Goal: Information Seeking & Learning: Compare options

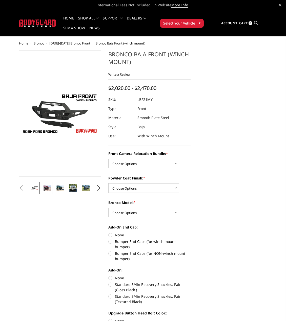
click at [256, 23] on icon at bounding box center [256, 23] width 4 height 4
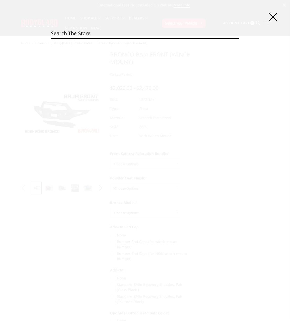
paste input "GAC19AYBNN"
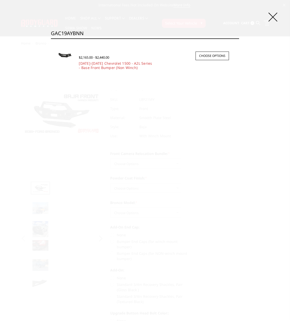
type input "GAC19AYBNN"
click at [63, 53] on img at bounding box center [65, 56] width 18 height 10
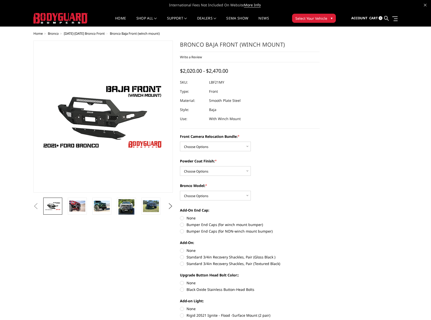
click at [216, 82] on dd "LBF21MY" at bounding box center [216, 82] width 15 height 9
copy dd "LBF21MY"
click at [245, 78] on div at bounding box center [250, 82] width 140 height 9
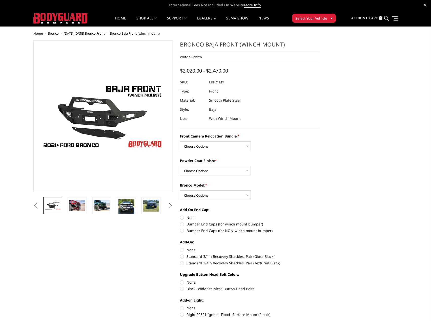
click at [385, 15] on link at bounding box center [386, 18] width 5 height 16
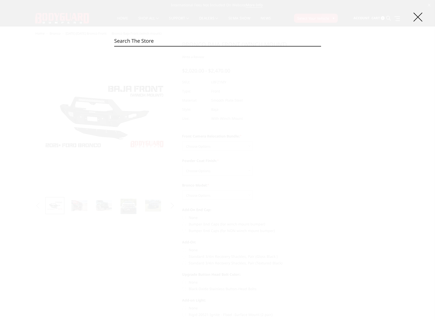
paste input "FFF23BYLB"
click at [168, 42] on input "FFF23BYLB" at bounding box center [217, 41] width 207 height 10
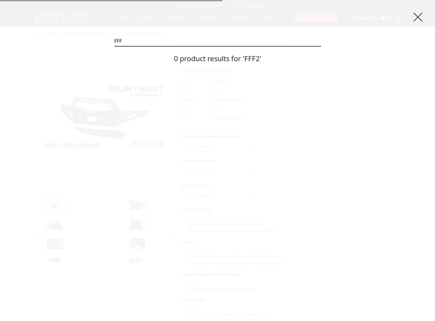
type input "FFF"
click at [321, 46] on input "Search" at bounding box center [321, 46] width 0 height 0
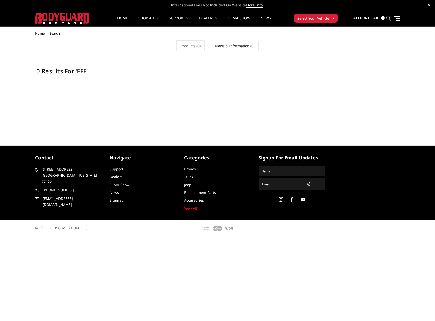
click at [391, 17] on icon at bounding box center [388, 18] width 5 height 5
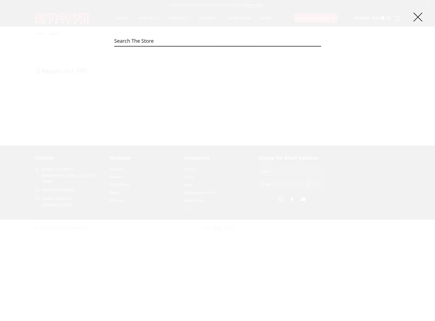
click at [157, 34] on div "Search Search" at bounding box center [217, 160] width 435 height 321
paste input "FFF23BYLG"
type input "FFF23BYLG"
click at [414, 18] on icon at bounding box center [417, 17] width 9 height 9
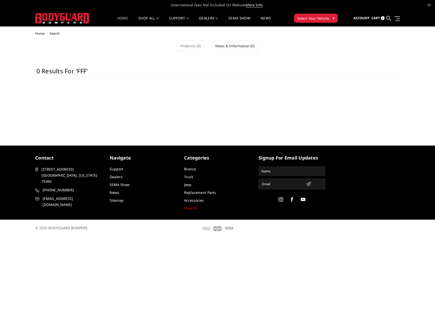
click at [121, 21] on link "Home" at bounding box center [122, 21] width 11 height 10
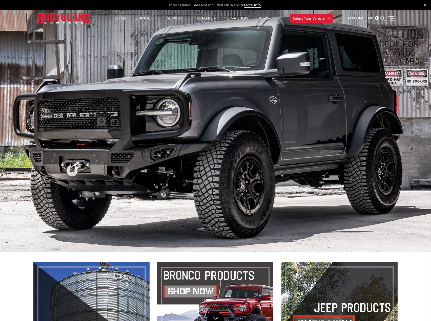
click at [382, 19] on icon at bounding box center [382, 18] width 5 height 5
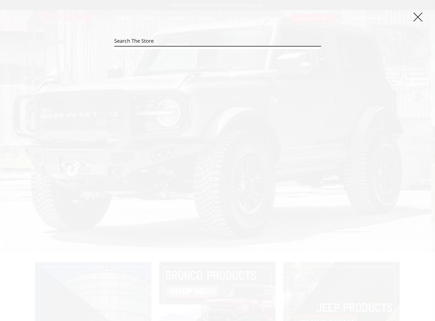
paste input "FGC19AYLG"
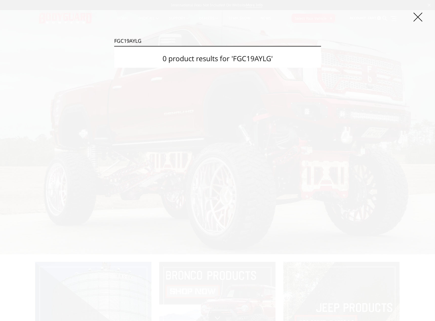
click at [184, 40] on input "FGC19AYLG" at bounding box center [217, 41] width 207 height 10
paste input "GAC19ANBNN"
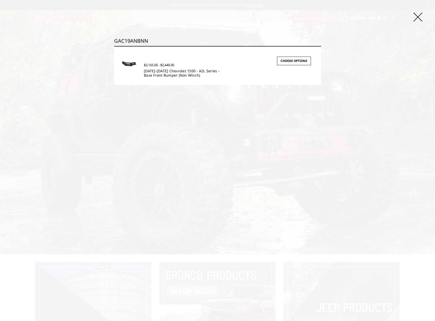
type input "GAC19ANBNN"
click at [165, 73] on link "[DATE]-[DATE] Chevrolet 1500 - A2L Series - Base Front Bumper (Non Winch)" at bounding box center [182, 73] width 76 height 9
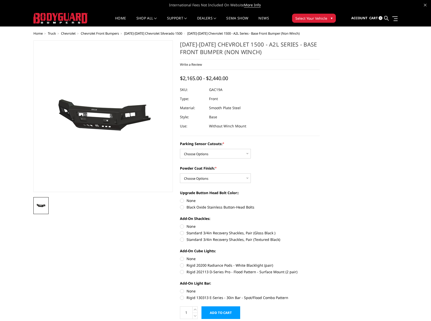
click at [216, 91] on dd "GAC19A" at bounding box center [215, 89] width 13 height 9
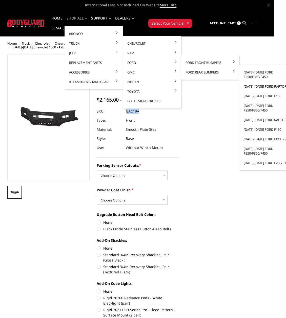
scroll to position [0, 23]
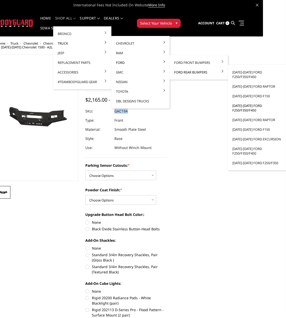
click at [248, 110] on link "[DATE]-[DATE] Ford F250/F350/F450" at bounding box center [257, 108] width 54 height 14
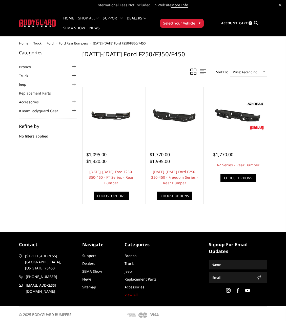
click at [255, 19] on link at bounding box center [256, 23] width 4 height 15
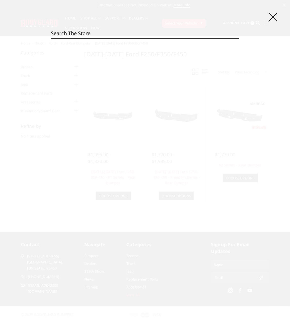
paste input "GAC19ANBNN"
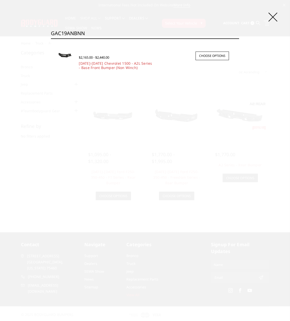
type input "GAC19ANBNN"
click at [116, 58] on div "$2,165.00 - $2,440.00" at bounding box center [124, 57] width 90 height 6
click at [113, 71] on div "$2,165.00 - $2,440.00 2019-2021 Chevrolet 1500 - A2L Series - Base Front Bumper…" at bounding box center [154, 60] width 160 height 26
click at [112, 65] on link "[DATE]-[DATE] Chevrolet 1500 - A2L Series - Base Front Bumper (Non Winch)" at bounding box center [115, 65] width 73 height 9
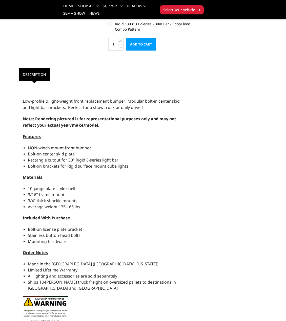
scroll to position [304, 0]
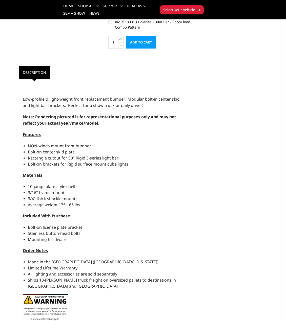
drag, startPoint x: 21, startPoint y: 100, endPoint x: 61, endPoint y: 233, distance: 139.1
click at [115, 240] on div "Low-profile & light-weight front replacement bumper. Modular bolt-in center ski…" at bounding box center [105, 206] width 172 height 249
copy div "Low-profile & light-weight front replacement bumper. Modular bolt-in center ski…"
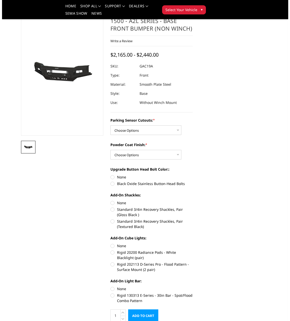
scroll to position [0, 0]
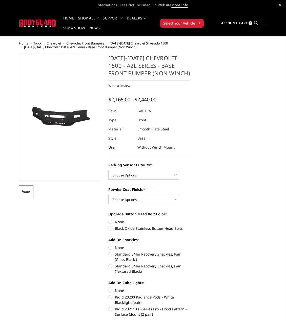
click at [255, 24] on icon at bounding box center [256, 23] width 4 height 4
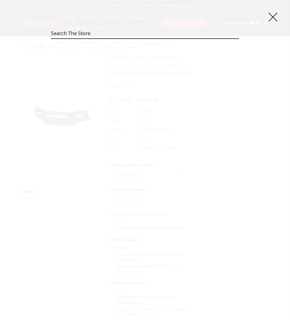
paste input "GAC20BNBNN"
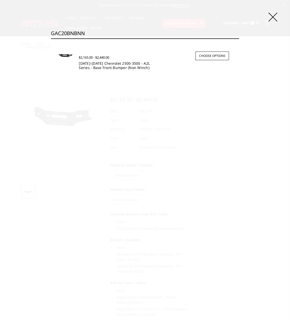
type input "GAC20BNBNN"
click at [98, 62] on link "2020-2023 Chevrolet 2500-3500 - A2L Series - Base Front Bumper (Non Winch)" at bounding box center [114, 65] width 71 height 9
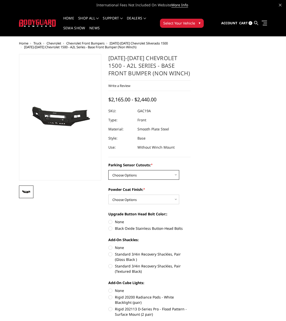
click at [127, 174] on select "Choose Options WITH Parking Sensor Cutouts WITHOUT Parking Sensor Cutouts" at bounding box center [143, 175] width 71 height 10
click at [147, 198] on select "Choose Options Bare Metal Textured Black Powder Coat" at bounding box center [143, 200] width 71 height 10
select select "3868"
click at [108, 195] on select "Choose Options Bare Metal Textured Black Powder Coat" at bounding box center [143, 200] width 71 height 10
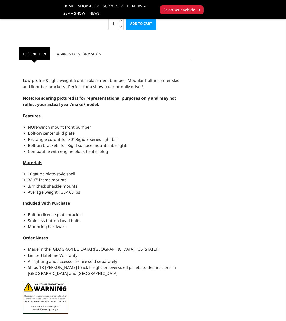
scroll to position [297, 0]
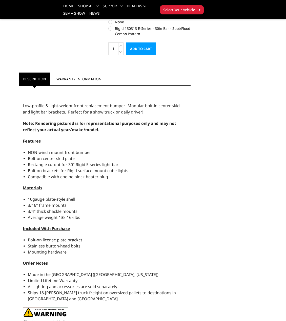
drag, startPoint x: 22, startPoint y: 106, endPoint x: 94, endPoint y: 252, distance: 163.0
click at [94, 252] on div "Low-profile & light-weight front replacement bumper. Modular bolt-in center ski…" at bounding box center [105, 215] width 172 height 255
copy div "Low-profile & light-weight front replacement bumper. Modular bolt-in center ski…"
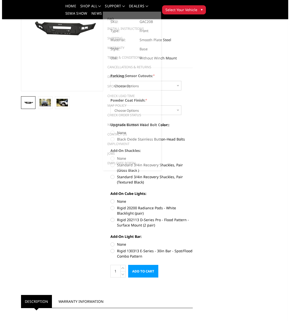
scroll to position [0, 0]
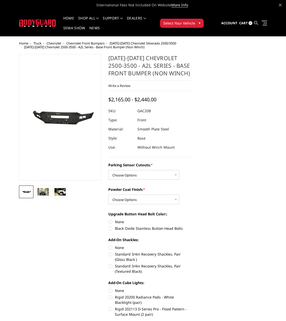
click at [257, 25] on icon at bounding box center [256, 23] width 4 height 4
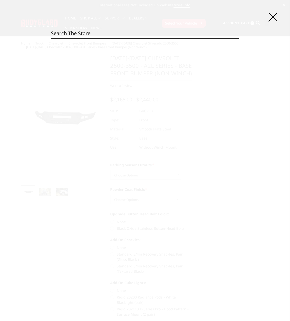
paste input "GAF17BNBNN"
click at [103, 30] on input "GAF17BNBNN" at bounding box center [145, 33] width 188 height 10
paste input "T"
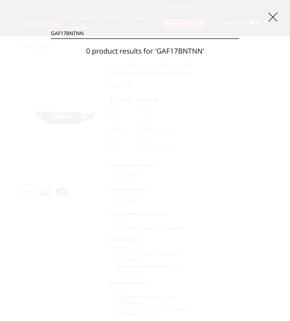
click at [86, 35] on input "GAF17BNTNN" at bounding box center [145, 33] width 188 height 10
paste input "D"
click at [92, 35] on input "GAF17DNTNN" at bounding box center [145, 33] width 188 height 10
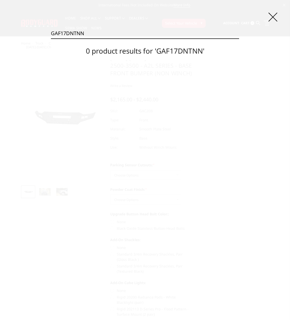
click at [91, 34] on input "GAF17DNTNN" at bounding box center [145, 33] width 188 height 10
paste input "B"
click at [128, 33] on input "GAF17DNBNN" at bounding box center [145, 33] width 188 height 10
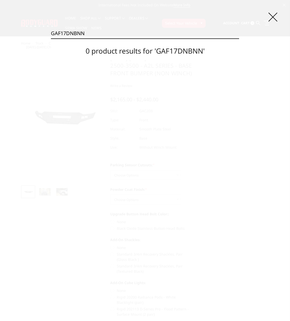
click at [128, 33] on input "GAF17DNBNN" at bounding box center [145, 33] width 188 height 10
paste input "23B"
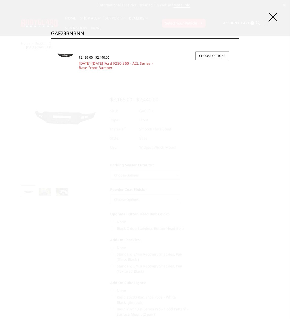
type input "GAF23BNBNN"
click at [92, 58] on span "$2,165.00 - $2,440.00" at bounding box center [94, 57] width 30 height 5
click at [94, 61] on div "$2,165.00 - $2,440.00" at bounding box center [154, 57] width 150 height 7
click at [95, 63] on link "2023-2025 Ford F250-350 - A2L Series - Base Front Bumper" at bounding box center [116, 65] width 74 height 9
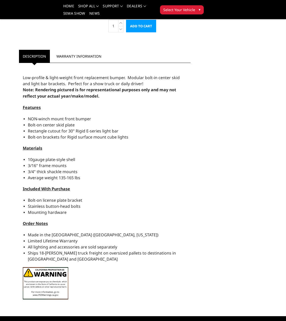
scroll to position [304, 0]
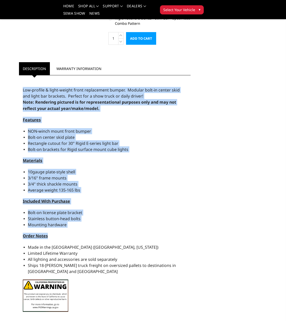
drag, startPoint x: 23, startPoint y: 90, endPoint x: 84, endPoint y: 219, distance: 142.8
click at [128, 230] on div "Low-profile & light-weight front replacement bumper. Modular bolt-in center ski…" at bounding box center [105, 197] width 172 height 238
click at [62, 218] on span "Stainless button-head bolts" at bounding box center [54, 219] width 53 height 6
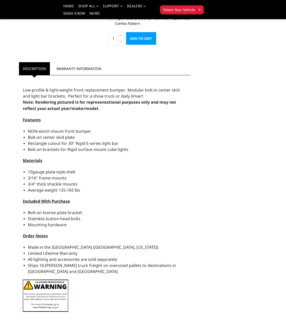
drag, startPoint x: 23, startPoint y: 90, endPoint x: 86, endPoint y: 221, distance: 145.0
click at [112, 223] on div "Low-profile & light-weight front replacement bumper. Modular bolt-in center ski…" at bounding box center [105, 197] width 172 height 238
copy div "Low-profile & light-weight front replacement bumper. Modular bolt-in center ski…"
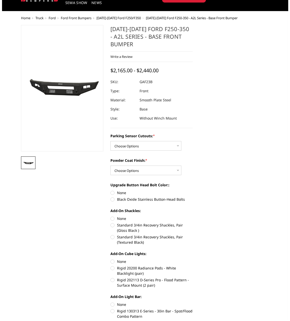
scroll to position [0, 0]
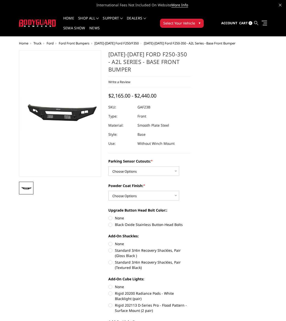
click at [254, 23] on icon at bounding box center [256, 23] width 4 height 4
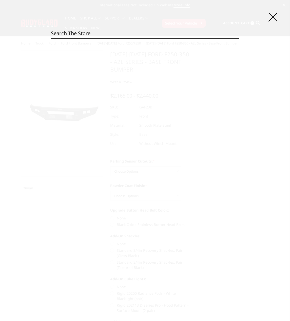
drag, startPoint x: 99, startPoint y: 24, endPoint x: 92, endPoint y: 34, distance: 12.1
paste input "GAF23BYBNN"
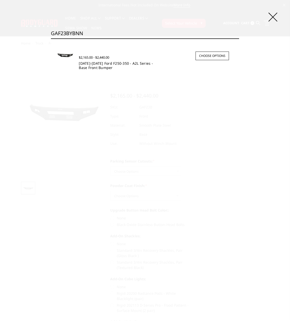
type input "GAF23BYBNN"
click at [98, 63] on link "2023-2025 Ford F250-350 - A2L Series - Base Front Bumper" at bounding box center [116, 65] width 74 height 9
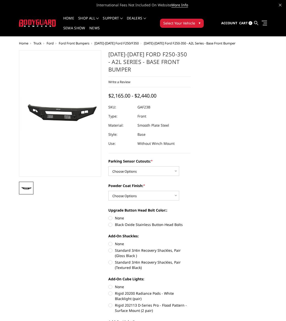
click at [258, 26] on link at bounding box center [256, 23] width 4 height 15
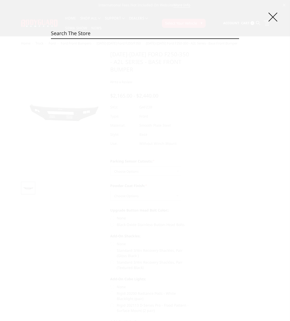
drag, startPoint x: 159, startPoint y: 27, endPoint x: 114, endPoint y: 39, distance: 47.3
click at [115, 42] on div "Search Search" at bounding box center [145, 160] width 290 height 321
paste input "GAF23DNBNN"
type input "GAF23DNBNN"
click at [239, 38] on input "Search" at bounding box center [239, 38] width 0 height 0
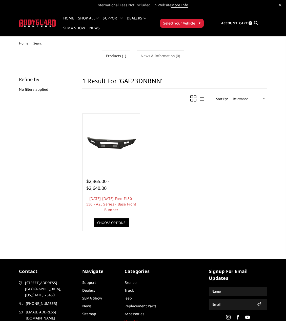
click at [103, 68] on div "Home Search Products (1) News & Information (0) Refine by No filters applied Br…" at bounding box center [143, 144] width 248 height 205
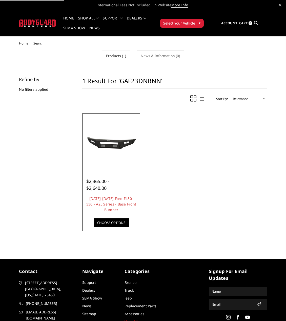
click at [111, 154] on img at bounding box center [111, 142] width 55 height 25
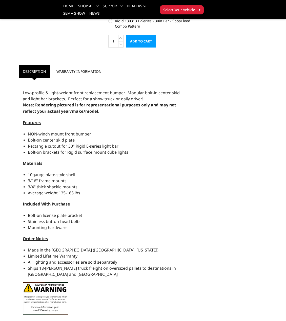
scroll to position [304, 0]
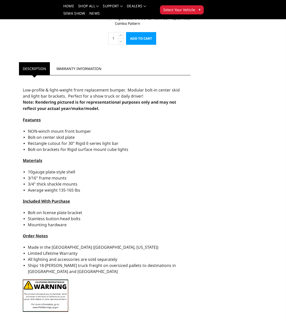
drag, startPoint x: 23, startPoint y: 91, endPoint x: 67, endPoint y: 222, distance: 138.1
click at [83, 226] on div "Low-profile & light-weight front replacement bumper. Modular bolt-in center ski…" at bounding box center [105, 197] width 172 height 238
copy div "Low-profile & light-weight front replacement bumper. Modular bolt-in center ski…"
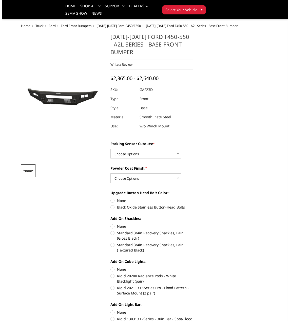
scroll to position [0, 0]
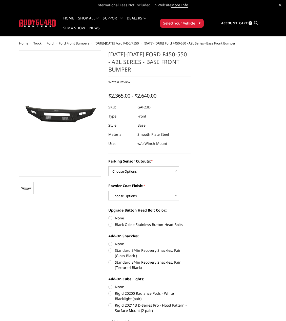
click at [255, 22] on icon at bounding box center [256, 23] width 4 height 4
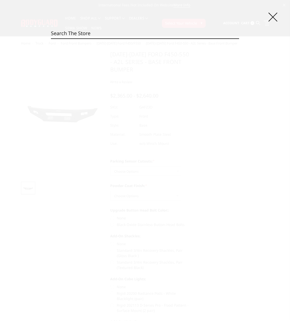
paste input "GAG19ANBNN"
click at [106, 30] on input "GAG19ANBNN" at bounding box center [145, 33] width 188 height 10
paste input "T"
click at [77, 40] on section "0 product results for 'GAG19ANTNN'" at bounding box center [145, 49] width 188 height 21
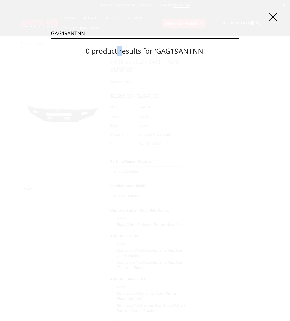
click at [77, 40] on section "0 product results for 'GAG19ANTNN'" at bounding box center [145, 49] width 188 height 21
click at [79, 36] on input "GAG19ANTNN" at bounding box center [145, 33] width 188 height 10
paste input "YB"
click at [89, 37] on input "GAG19AYBNN" at bounding box center [145, 33] width 188 height 10
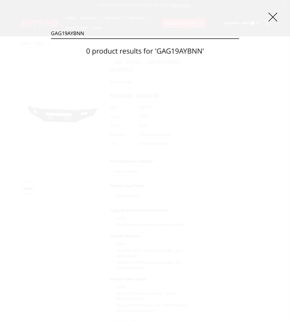
click at [89, 37] on input "GAG19AYBNN" at bounding box center [145, 33] width 188 height 10
paste input "T"
click at [68, 31] on input "GAG19AYTNN" at bounding box center [145, 33] width 188 height 10
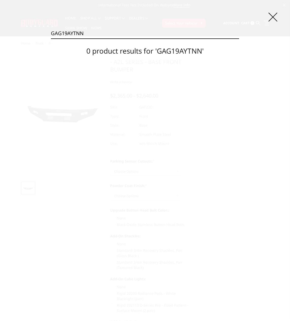
click at [68, 31] on input "GAG19AYTNN" at bounding box center [145, 33] width 188 height 10
paste input "20BNB"
click at [91, 35] on input "GAG20BNBNN" at bounding box center [145, 33] width 188 height 10
paste input "T"
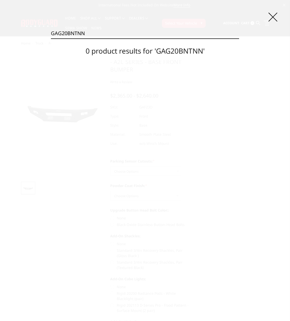
click at [87, 37] on input "GAG20BNTNN" at bounding box center [145, 33] width 188 height 10
click at [88, 34] on input "GAG20BNTNN" at bounding box center [145, 33] width 188 height 10
click at [88, 35] on input "GAG20BNTNN" at bounding box center [145, 33] width 188 height 10
click at [88, 36] on input "GAG20BNTNN" at bounding box center [145, 33] width 188 height 10
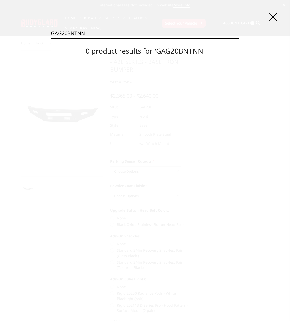
paste input "YB"
click at [84, 34] on input "GAG20BYBNN" at bounding box center [145, 33] width 188 height 10
paste input "T"
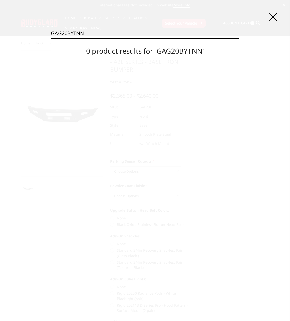
click at [89, 34] on input "GAG20BYTNN" at bounding box center [145, 33] width 188 height 10
paste input "R10BNB"
click at [85, 38] on fieldset "Search GAR10BNBNN Search" at bounding box center [145, 33] width 188 height 11
click at [86, 36] on input "GAR10BNBNN" at bounding box center [145, 33] width 188 height 10
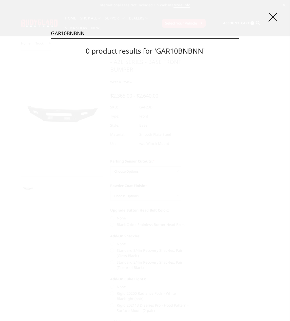
click at [86, 36] on input "GAR10BNBNN" at bounding box center [145, 33] width 188 height 10
paste input "T"
click at [88, 36] on input "GAR10BNTNN" at bounding box center [145, 33] width 188 height 10
paste input "YB"
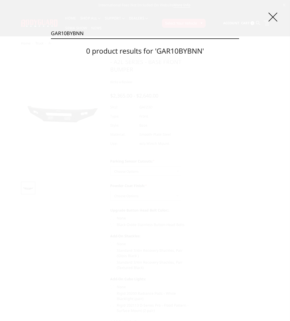
click at [92, 36] on input "GAR10BYBNN" at bounding box center [145, 33] width 188 height 10
paste input "T"
click at [73, 27] on div "Search GAR10BYTNN Search 0 product results for 'GAR10BYTNN'" at bounding box center [145, 160] width 290 height 321
click at [73, 28] on div "Search GAR10BYTNN Search 0 product results for 'GAR10BYTNN'" at bounding box center [145, 160] width 290 height 321
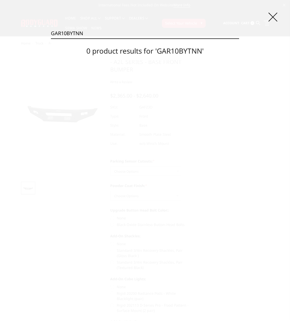
click at [74, 32] on input "GAR10BYTNN" at bounding box center [145, 33] width 188 height 10
paste input "GAR19ANBNN"
click at [117, 34] on input "GAR10BYGAR19ANBNNNN" at bounding box center [145, 33] width 188 height 10
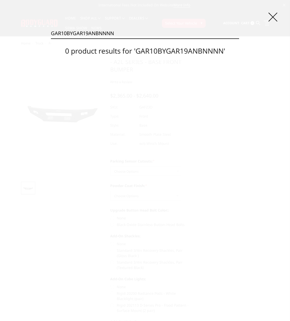
paste input "9ANB"
click at [93, 35] on input "GAR19ANBNN" at bounding box center [145, 33] width 188 height 10
paste input "T"
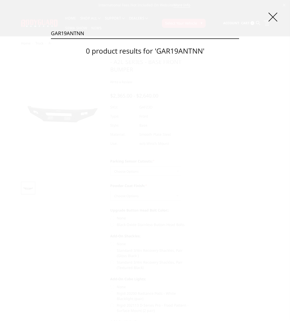
click at [96, 30] on input "GAR19ANTNN" at bounding box center [145, 33] width 188 height 10
paste input "YB"
click at [81, 37] on input "GAR19AYBNN" at bounding box center [145, 33] width 188 height 10
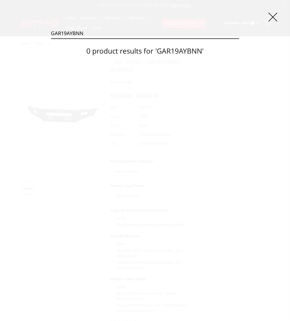
paste input "T"
click at [82, 38] on input "GAR19AYTNN" at bounding box center [145, 33] width 188 height 10
click at [82, 37] on input "GAR19AYTNN" at bounding box center [145, 33] width 188 height 10
paste input "BNB"
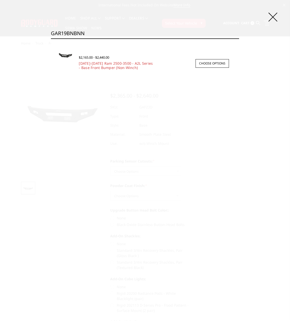
type input "GAR19BNBNN"
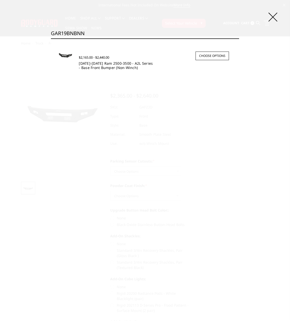
click at [102, 61] on link "2019-2024 Ram 2500-3500 - A2L Series - Base Front Bumper (Non-Winch)" at bounding box center [116, 65] width 74 height 9
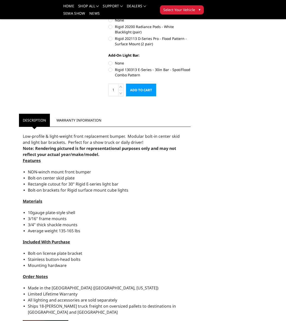
scroll to position [253, 0]
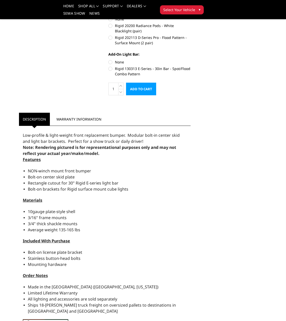
drag, startPoint x: 22, startPoint y: 136, endPoint x: 91, endPoint y: 265, distance: 145.9
click at [91, 265] on div "Low-profile & light-weight front replacement bumper. Modular bolt-in center ski…" at bounding box center [105, 243] width 172 height 228
copy div "Low-profile & light-weight front replacement bumper. Modular bolt-in center ski…"
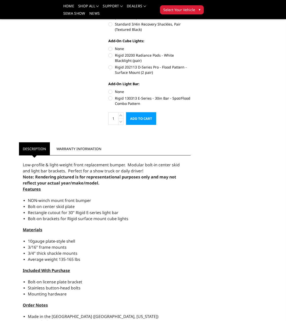
scroll to position [228, 0]
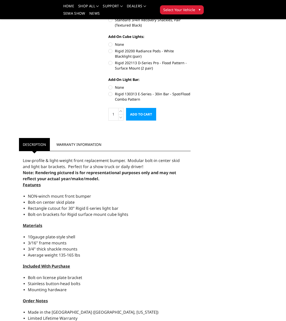
copy div "Low-profile & light-weight front replacement bumper. Modular bolt-in center ski…"
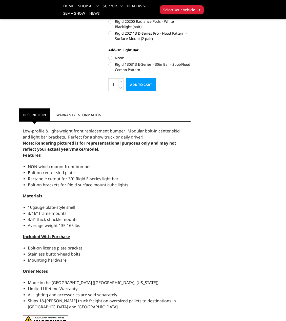
scroll to position [304, 0]
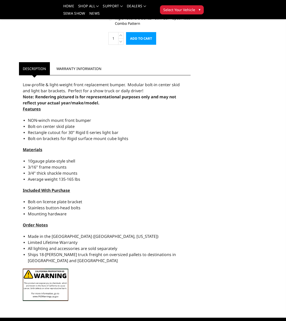
copy div "Low-profile & light-weight front replacement bumper. Modular bolt-in center ski…"
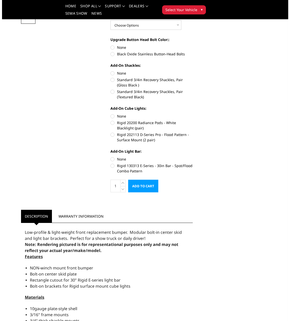
scroll to position [0, 0]
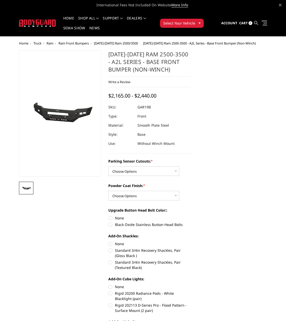
click at [257, 25] on icon at bounding box center [256, 23] width 4 height 4
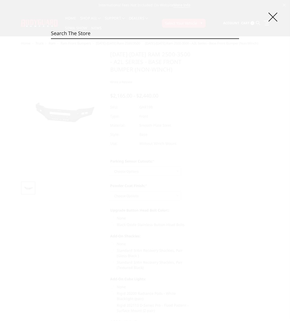
paste input "GAR19DNBNN"
drag, startPoint x: 107, startPoint y: 40, endPoint x: 109, endPoint y: 35, distance: 5.0
click at [107, 40] on section "0 product results for 'GAR19DNBNN'" at bounding box center [145, 49] width 188 height 21
click at [109, 34] on input "GAR19DNBNN" at bounding box center [145, 33] width 188 height 10
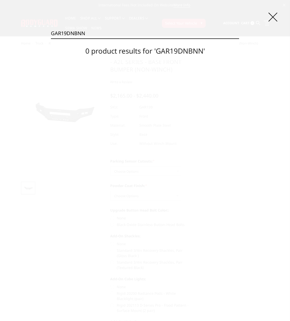
paste input "T"
click at [109, 34] on input "GAR19DNTNN" at bounding box center [145, 33] width 188 height 10
paste input "YB"
click at [60, 29] on input "GAR19DYBNN" at bounding box center [145, 33] width 188 height 10
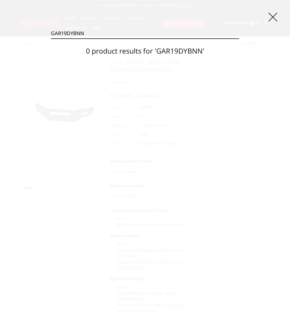
click at [60, 29] on input "GAR19DYBNN" at bounding box center [145, 33] width 188 height 10
paste input "T"
click at [88, 37] on input "GAR19DYTNN" at bounding box center [145, 33] width 188 height 10
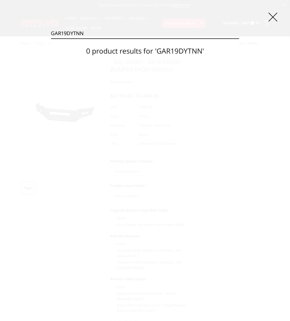
paste input "JAC20BYB"
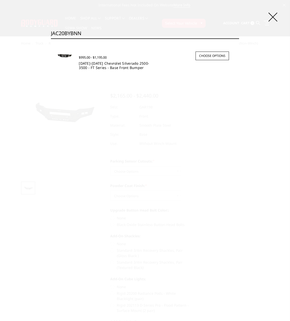
type input "JAC20BYBNN"
click at [108, 66] on link "[DATE]-[DATE] Chevrolet Silverado 2500-3500 - FT Series - Base Front Bumper" at bounding box center [114, 65] width 70 height 9
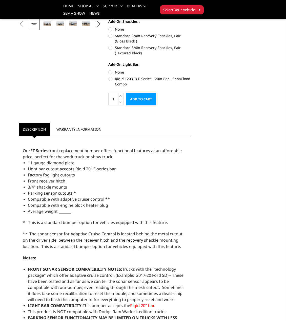
scroll to position [152, 0]
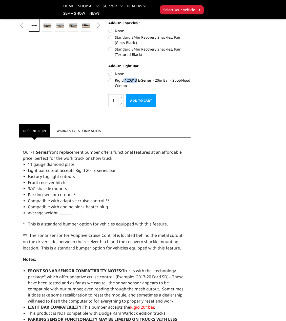
drag, startPoint x: 124, startPoint y: 80, endPoint x: 137, endPoint y: 81, distance: 13.2
click at [137, 81] on label "Rigid 120313 E-Series - 20in Bar - Spot/Flood Combo" at bounding box center [149, 83] width 82 height 11
copy label "120313"
click at [83, 167] on li "11 gauge diamond plate" at bounding box center [107, 164] width 159 height 6
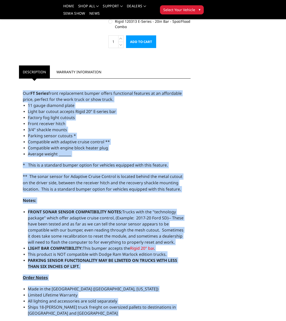
scroll to position [225, 0]
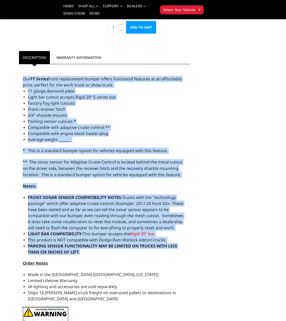
drag, startPoint x: 21, startPoint y: 151, endPoint x: 155, endPoint y: 253, distance: 168.2
click at [155, 253] on div "Our FT Series front replacement bumper offers functional features at an afforda…" at bounding box center [105, 205] width 172 height 277
copy div "Lor IP Dolors ametc adipiscinge seddoe tempor incididunt utlabore et do magnaal…"
click at [86, 141] on li "Average weight _______" at bounding box center [107, 140] width 159 height 6
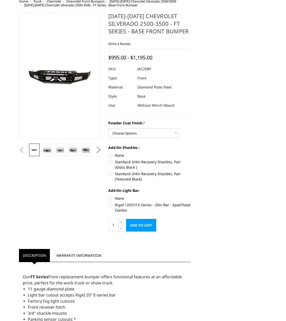
scroll to position [0, 0]
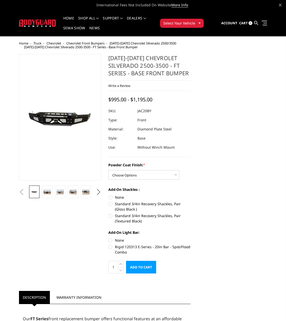
click at [254, 23] on icon at bounding box center [256, 23] width 4 height 4
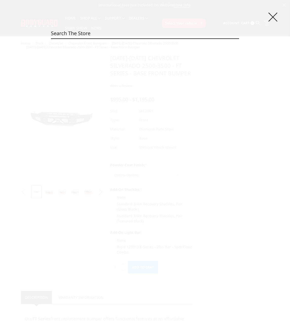
paste input "JAC20BYGNN"
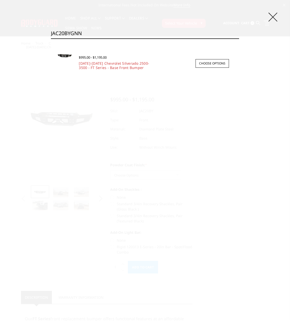
type input "JAC20BYGNN"
click at [272, 17] on icon at bounding box center [272, 17] width 9 height 9
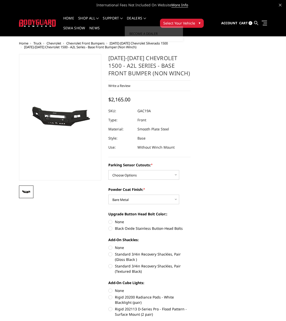
select select "3868"
click at [256, 22] on icon at bounding box center [256, 23] width 4 height 4
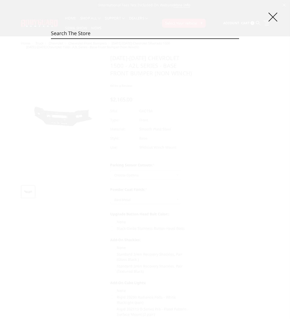
paste input "JAC24BYBNN"
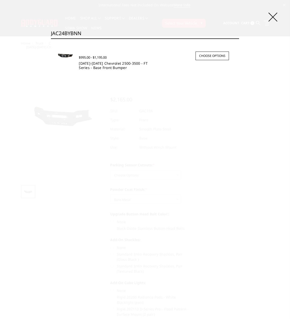
type input "JAC24BYBNN"
click at [99, 64] on link "[DATE]-[DATE] Chevrolet 2500-3500 - FT Series - Base Front Bumper" at bounding box center [113, 65] width 69 height 9
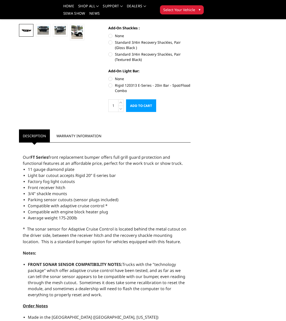
scroll to position [177, 0]
